Goal: Task Accomplishment & Management: Manage account settings

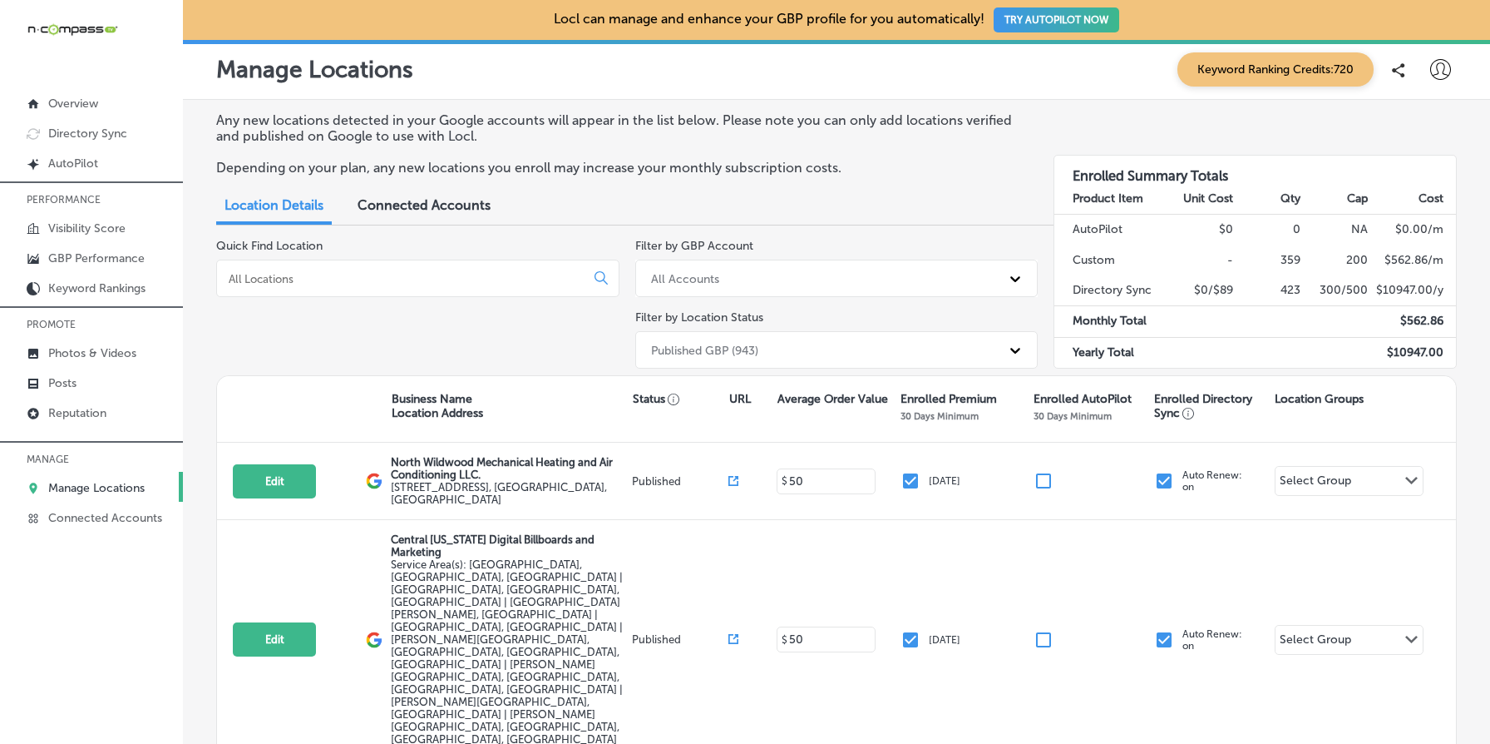
click at [1440, 77] on icon at bounding box center [1440, 69] width 21 height 21
click at [1411, 129] on p "My Account" at bounding box center [1417, 130] width 75 height 20
select select "US"
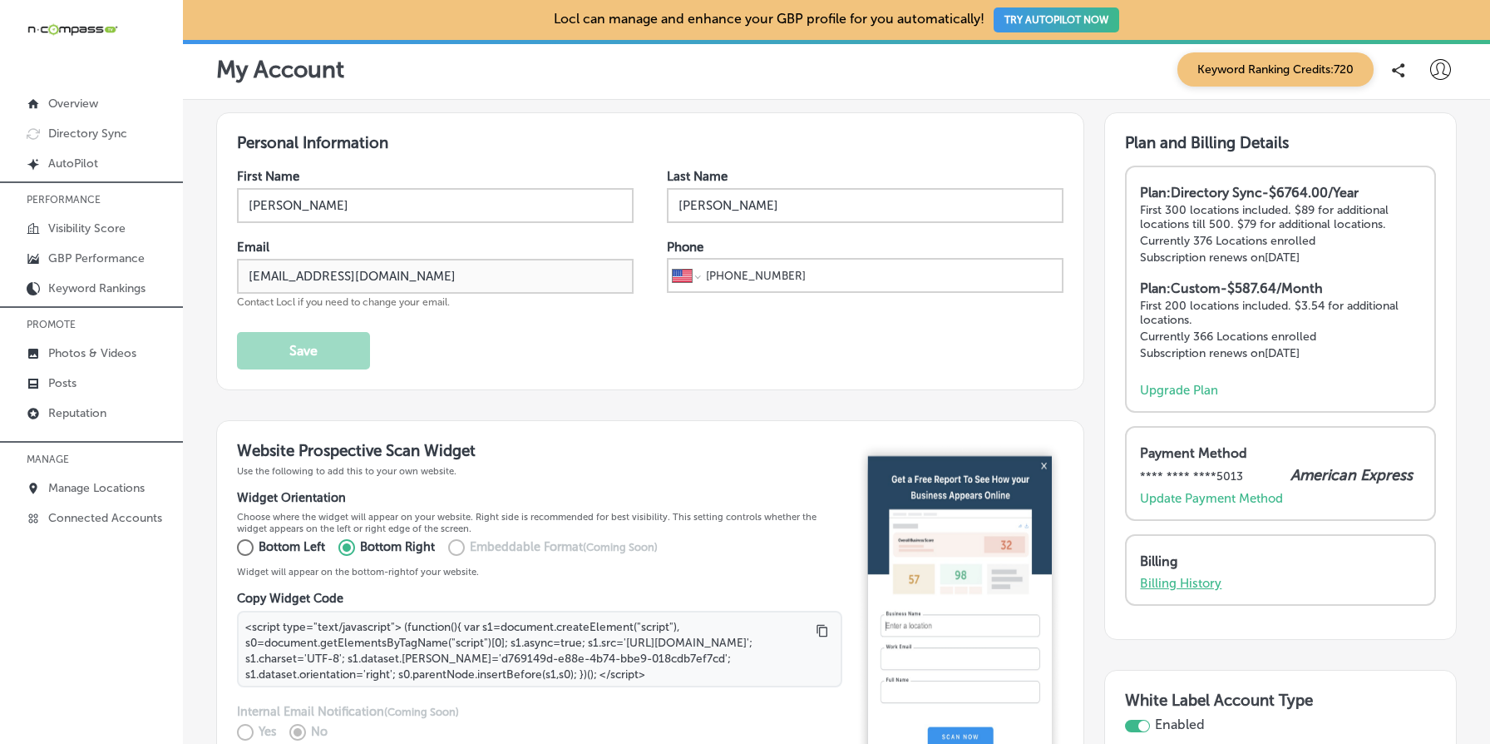
click at [1178, 579] on p "Billing History" at bounding box center [1181, 583] width 82 height 15
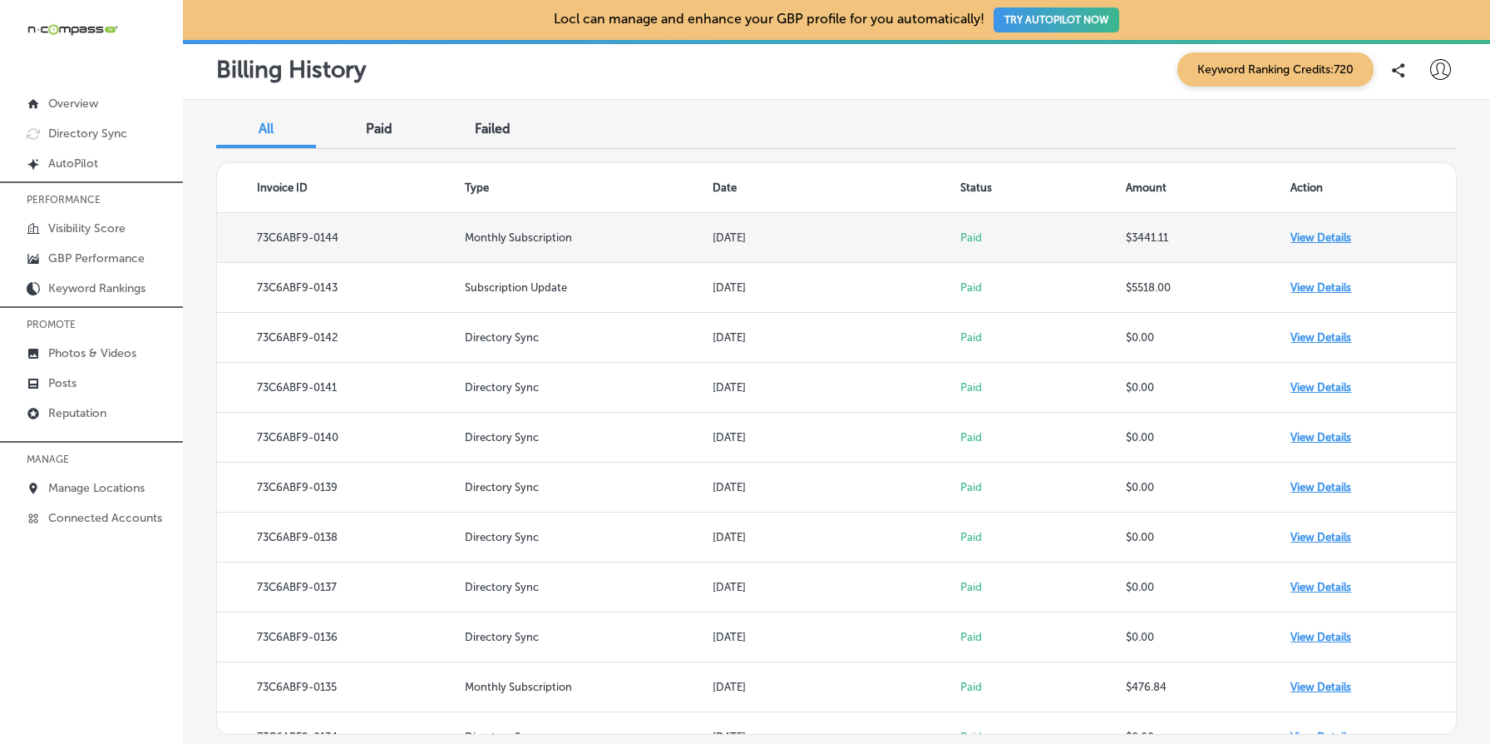
click at [1329, 232] on td "View Details" at bounding box center [1374, 238] width 166 height 50
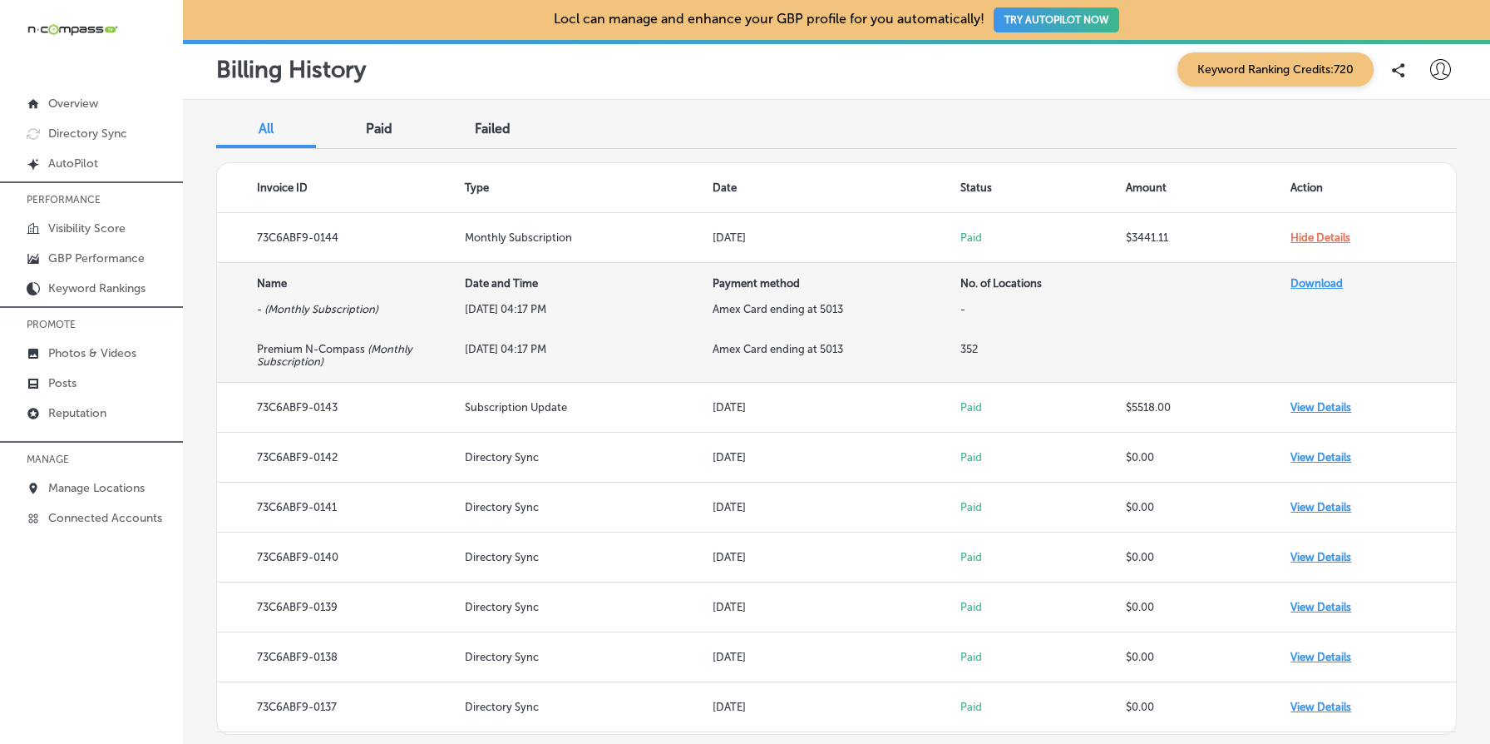
click at [1332, 277] on link "Download" at bounding box center [1317, 283] width 52 height 12
click at [510, 349] on td "[DATE] 04:17 PM" at bounding box center [589, 363] width 248 height 40
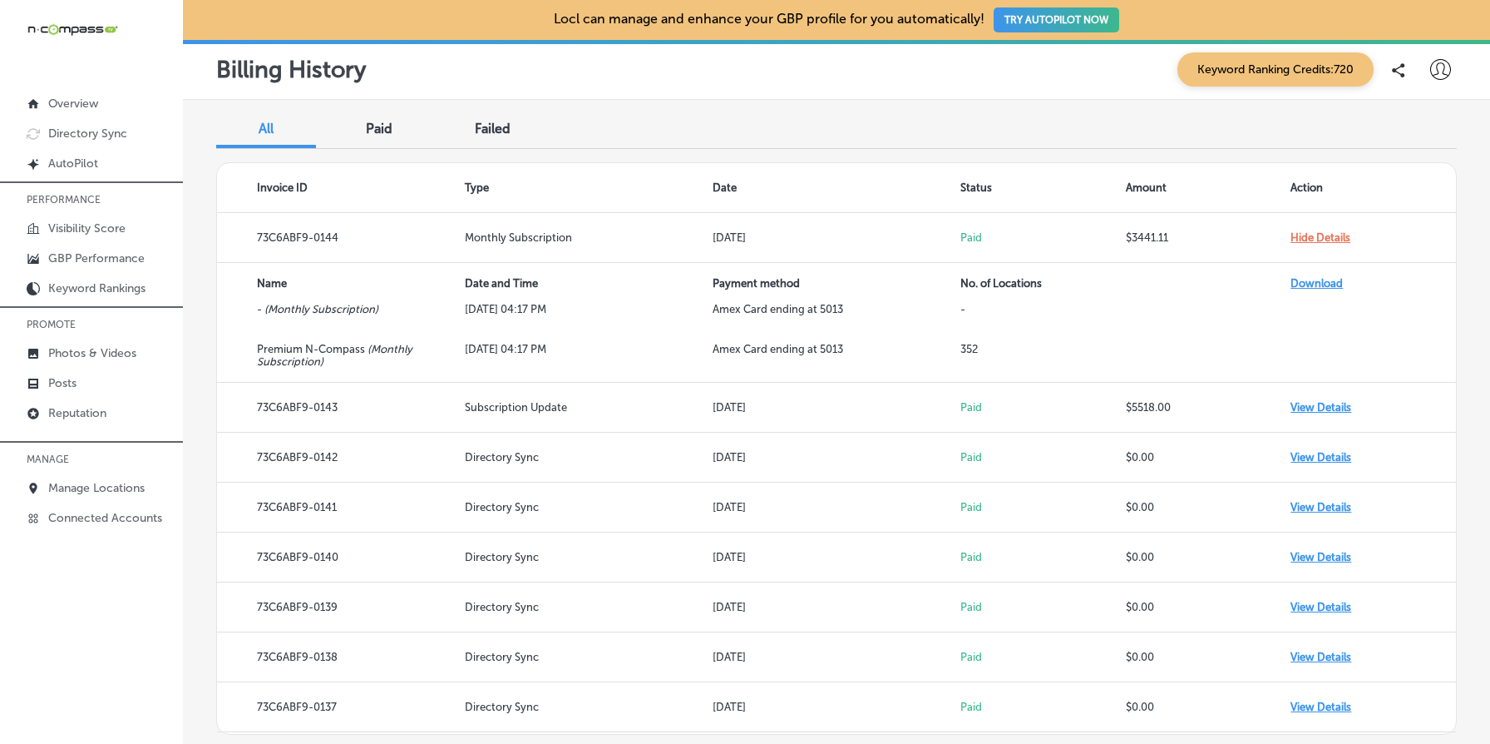
click at [1221, 73] on span "Keyword Ranking Credits: 720" at bounding box center [1276, 69] width 196 height 34
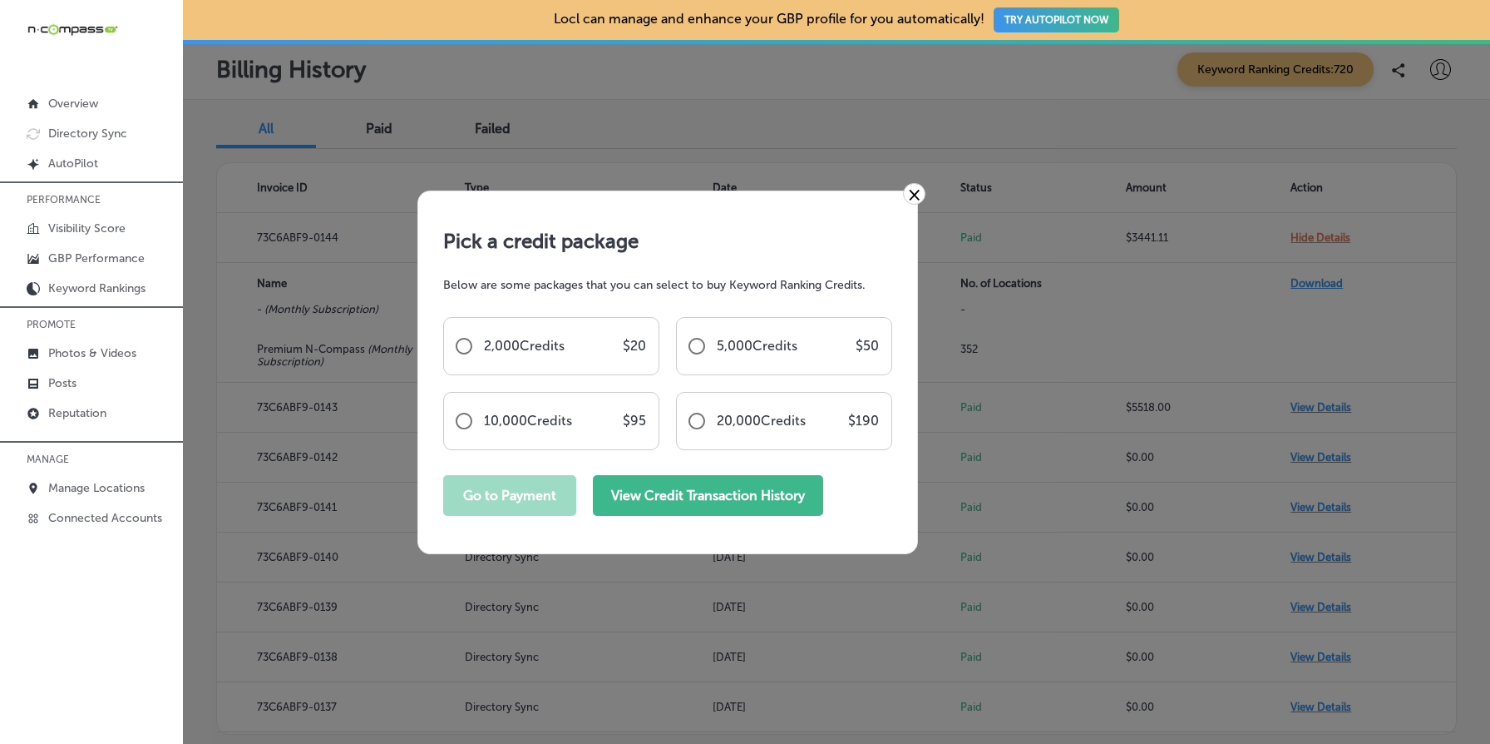
click at [798, 486] on button "View Credit Transaction History" at bounding box center [708, 495] width 230 height 41
